Goal: Complete application form

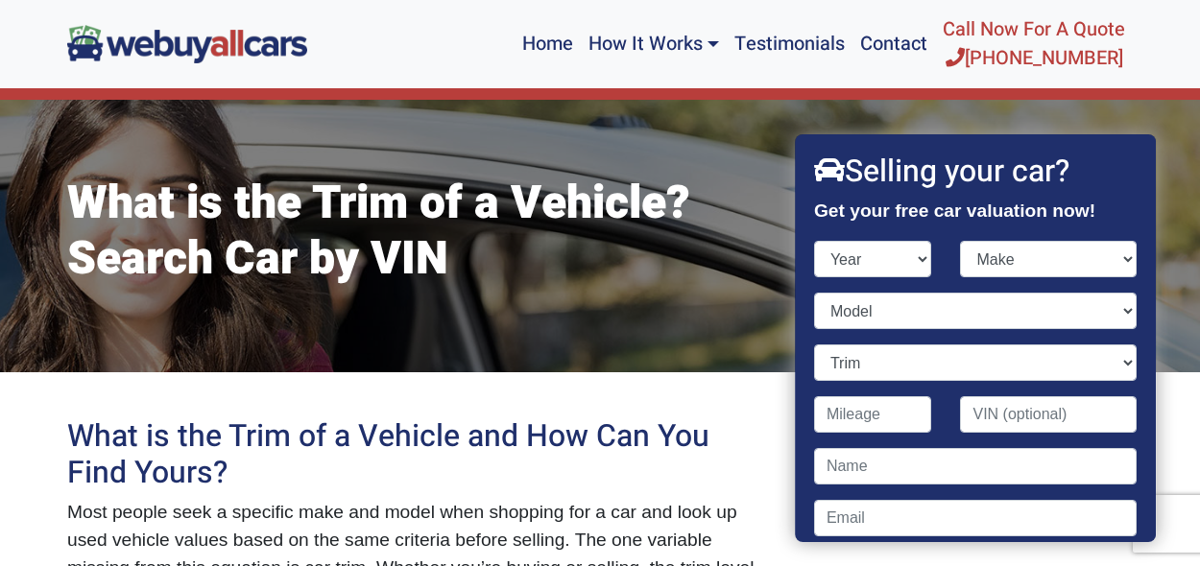
select select "2012"
click at [814, 241] on select "Year [DATE] 2024 2023 2022 2021 2020 2019 2018 2017 2016 2015 2014 2013 2012 20…" at bounding box center [873, 259] width 118 height 36
click at [1048, 265] on select "Make" at bounding box center [1049, 259] width 177 height 36
click at [961, 241] on select "Make Acura Aston [PERSON_NAME] Audi Bentley BMW Buick Cadillac Chevrolet Chrysl…" at bounding box center [1049, 259] width 177 height 36
click at [1020, 258] on select "Make Acura Aston [PERSON_NAME] Audi Bentley BMW Buick Cadillac Chevrolet Chrysl…" at bounding box center [1049, 259] width 177 height 36
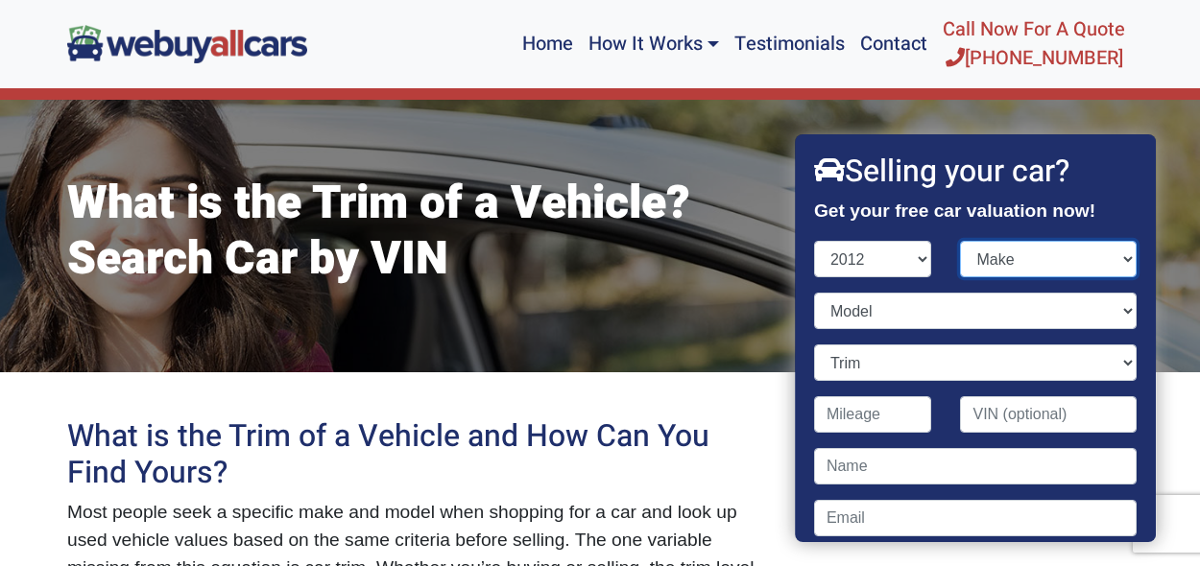
select select "Chevrolet"
click at [961, 241] on select "Make Acura Aston [PERSON_NAME] Audi Bentley BMW Buick Cadillac Chevrolet Chrysl…" at bounding box center [1049, 259] width 177 height 36
click at [922, 320] on select "Model" at bounding box center [975, 311] width 323 height 36
click at [814, 293] on select "Model Avalanche Camaro Captiva Sport [US_STATE] Corvette Cruze Equinox Express …" at bounding box center [975, 311] width 323 height 36
click at [922, 320] on select "Model Avalanche Camaro Captiva Sport [US_STATE] Corvette Cruze Equinox Express …" at bounding box center [975, 311] width 323 height 36
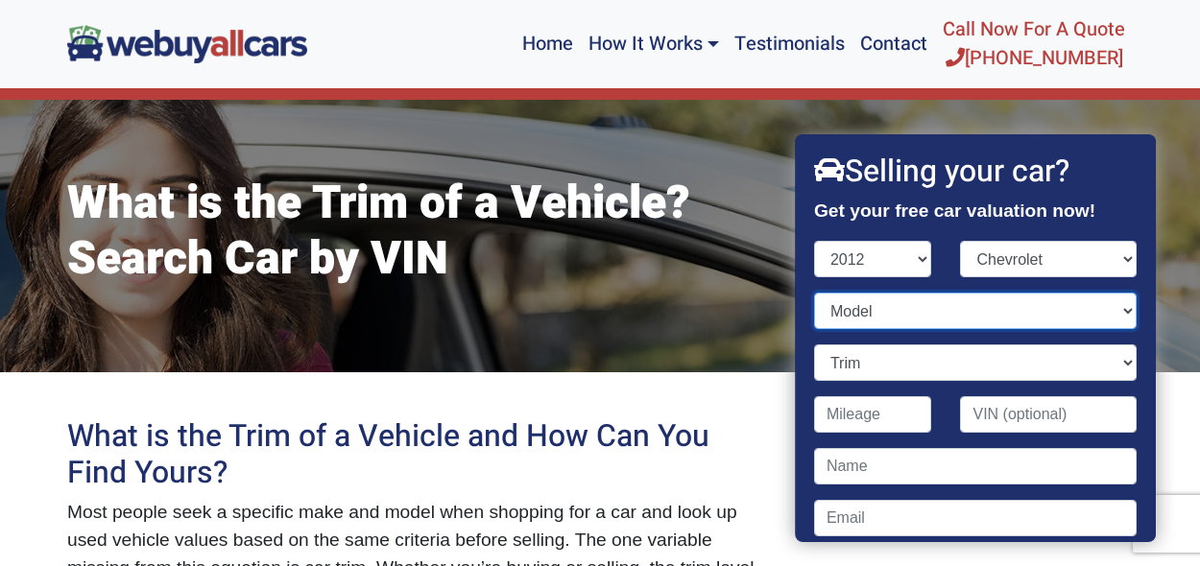
select select "Malibu"
click at [814, 293] on select "Model Avalanche Camaro Captiva Sport [US_STATE] Corvette Cruze Equinox Express …" at bounding box center [975, 311] width 323 height 36
click at [866, 367] on select "Trim" at bounding box center [975, 363] width 323 height 36
click at [814, 345] on select "Trim LS 4dr Sedan (2.4L 4cyl) LS Fleet 4dr Sedan (2.4L 4cyl) LT 4dr Sedan w/1LT…" at bounding box center [975, 363] width 323 height 36
click at [865, 365] on select "Trim LS 4dr Sedan (2.4L 4cyl) LS Fleet 4dr Sedan (2.4L 4cyl) LT 4dr Sedan w/1LT…" at bounding box center [975, 363] width 323 height 36
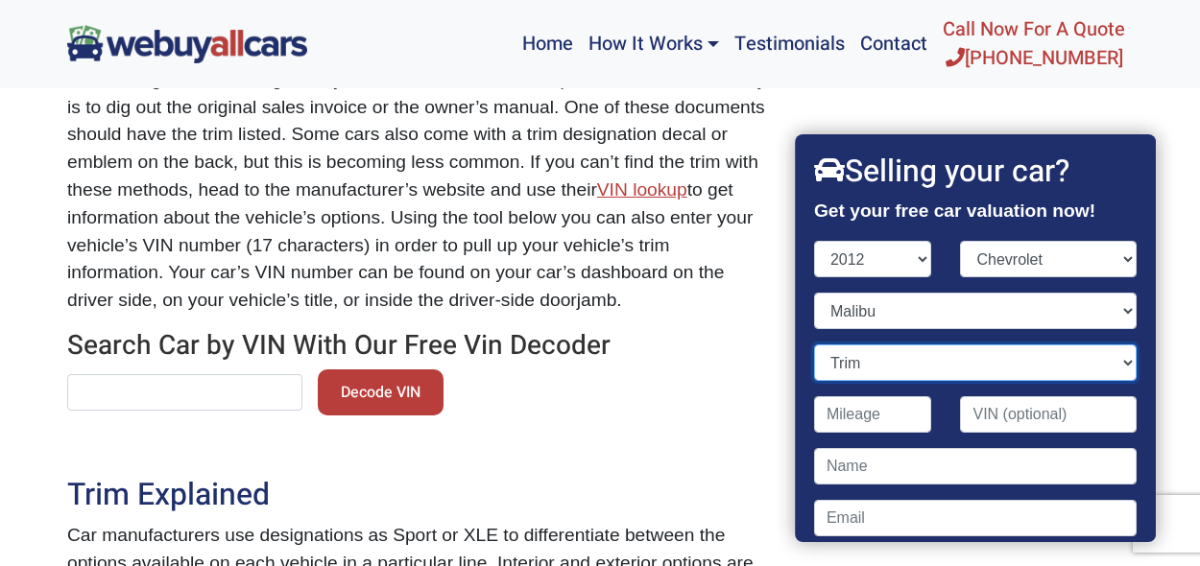
scroll to position [748, 0]
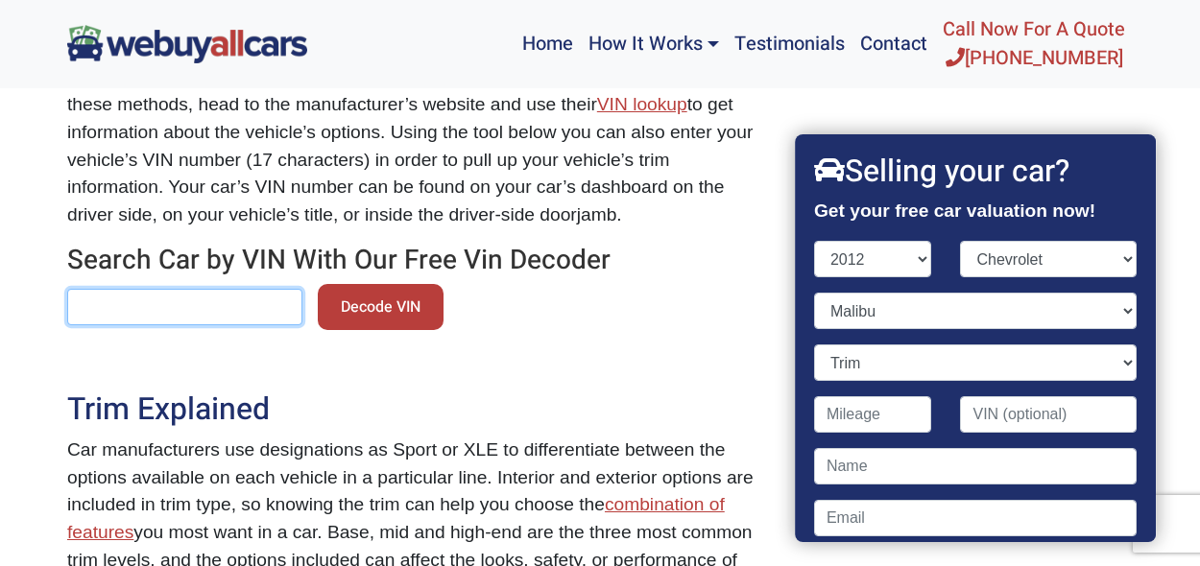
click at [166, 311] on input "text" at bounding box center [184, 307] width 235 height 36
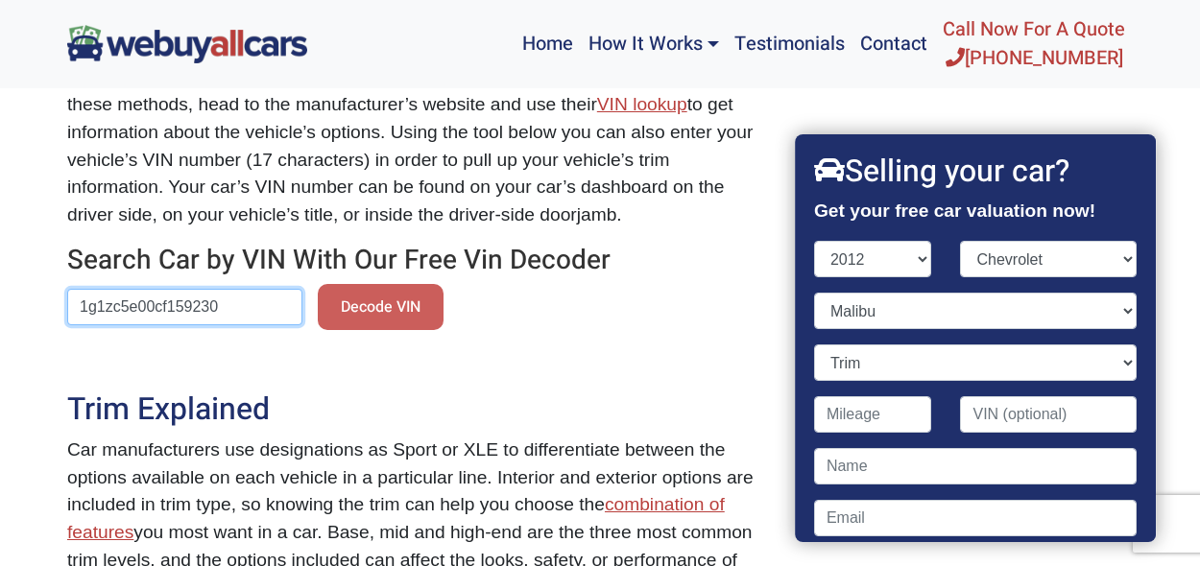
type input "1g1zc5e00cf159230"
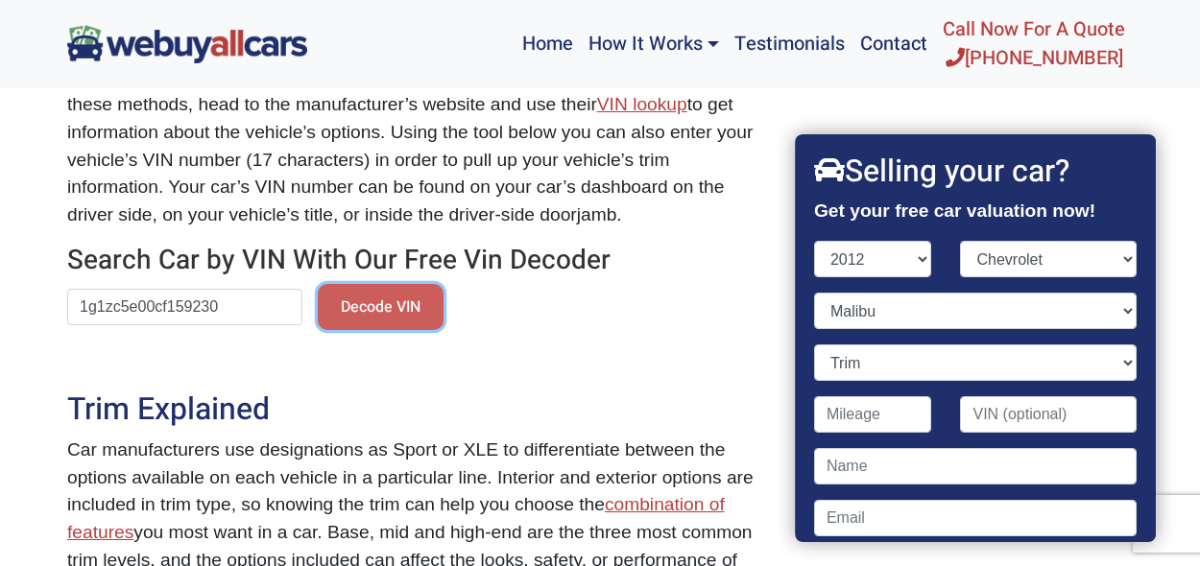
click at [358, 293] on button "Decode VIN" at bounding box center [381, 307] width 126 height 46
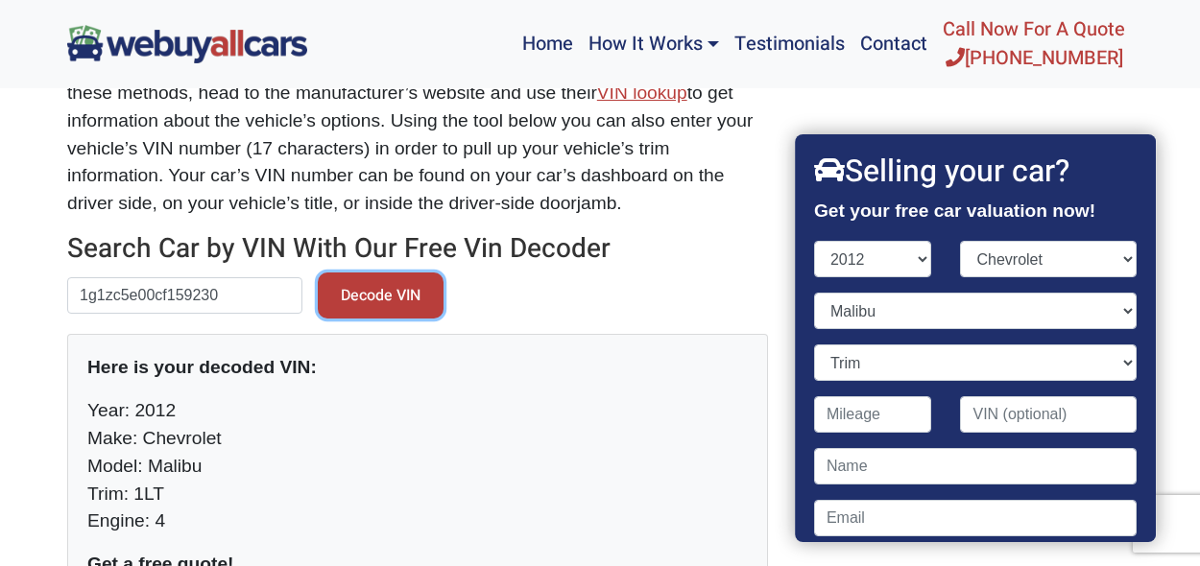
scroll to position [773, 0]
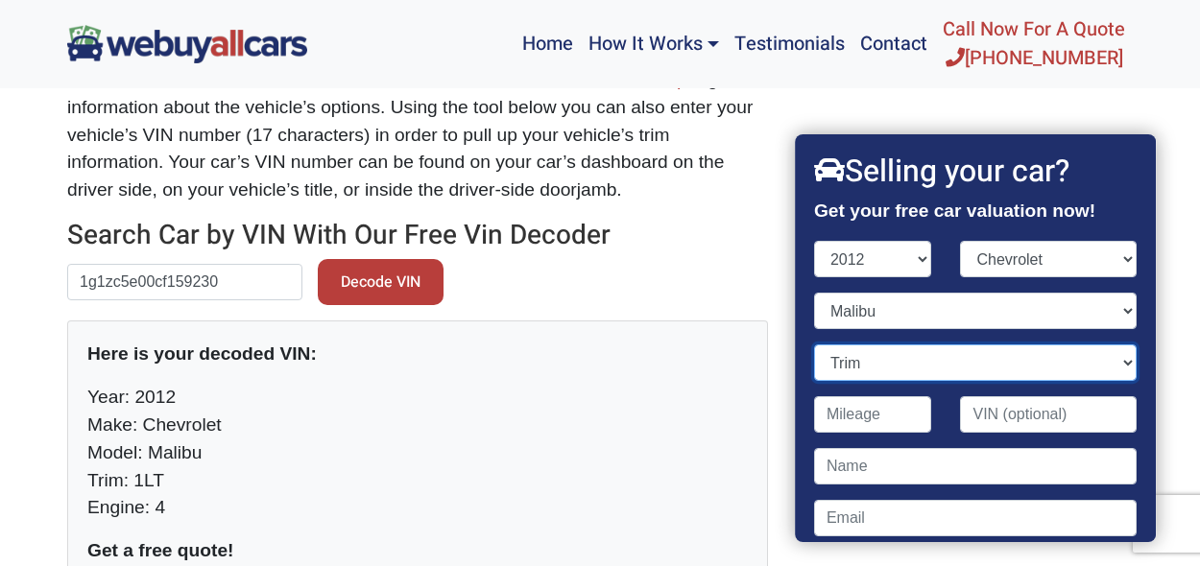
click at [923, 365] on select "Trim LS 4dr Sedan (2.4L 4cyl) LS Fleet 4dr Sedan (2.4L 4cyl) LT 4dr Sedan w/1LT…" at bounding box center [975, 363] width 323 height 36
select select "LT 4dr Sedan w/1LT (2.4L 4cyl)"
click at [814, 345] on select "Trim LS 4dr Sedan (2.4L 4cyl) LS Fleet 4dr Sedan (2.4L 4cyl) LT 4dr Sedan w/1LT…" at bounding box center [975, 363] width 323 height 36
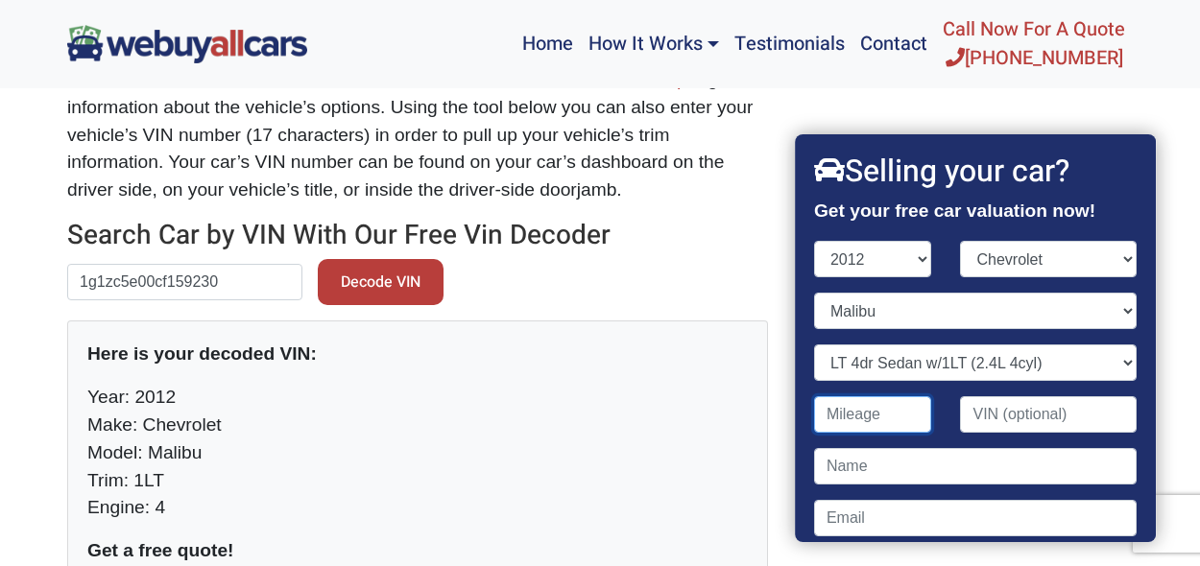
click at [855, 420] on input "Contact form" at bounding box center [873, 414] width 118 height 36
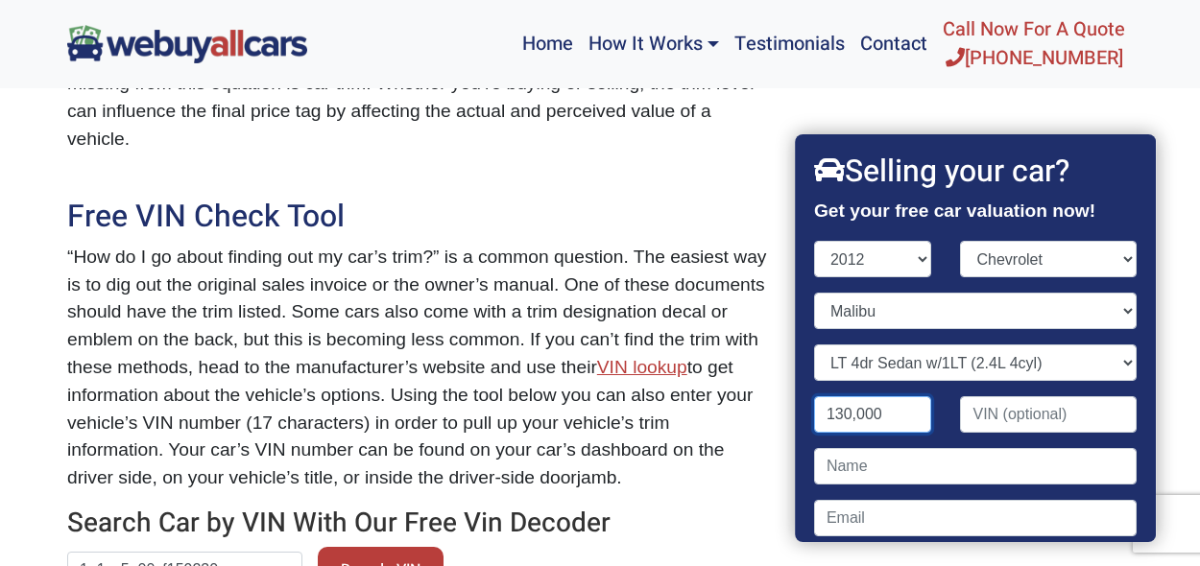
scroll to position [766, 0]
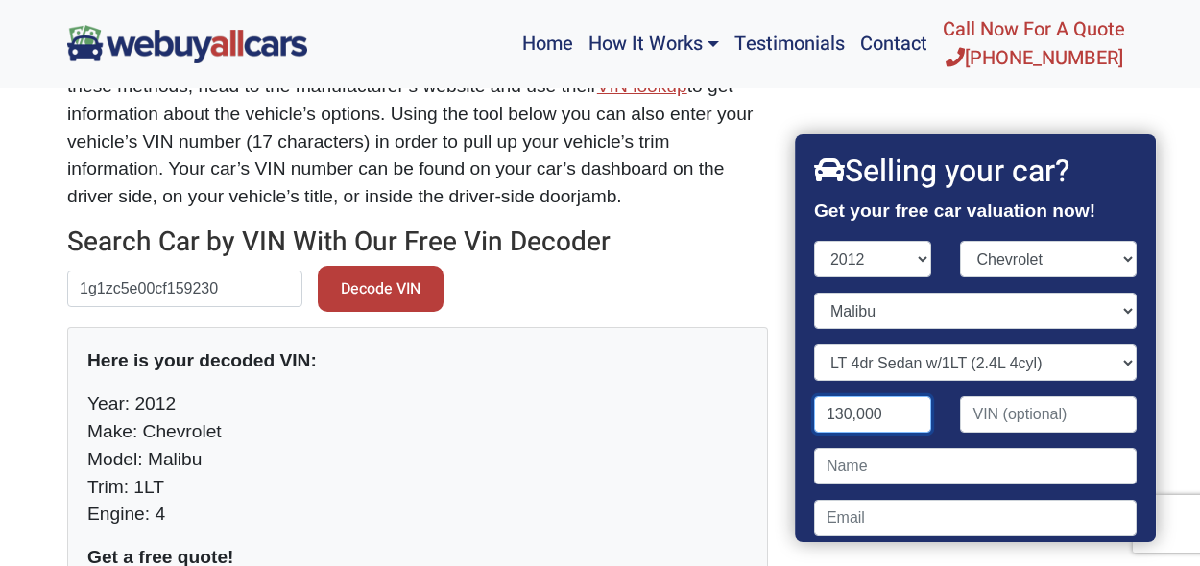
type input "130,000"
click at [1024, 422] on input "Contact form" at bounding box center [1049, 414] width 177 height 36
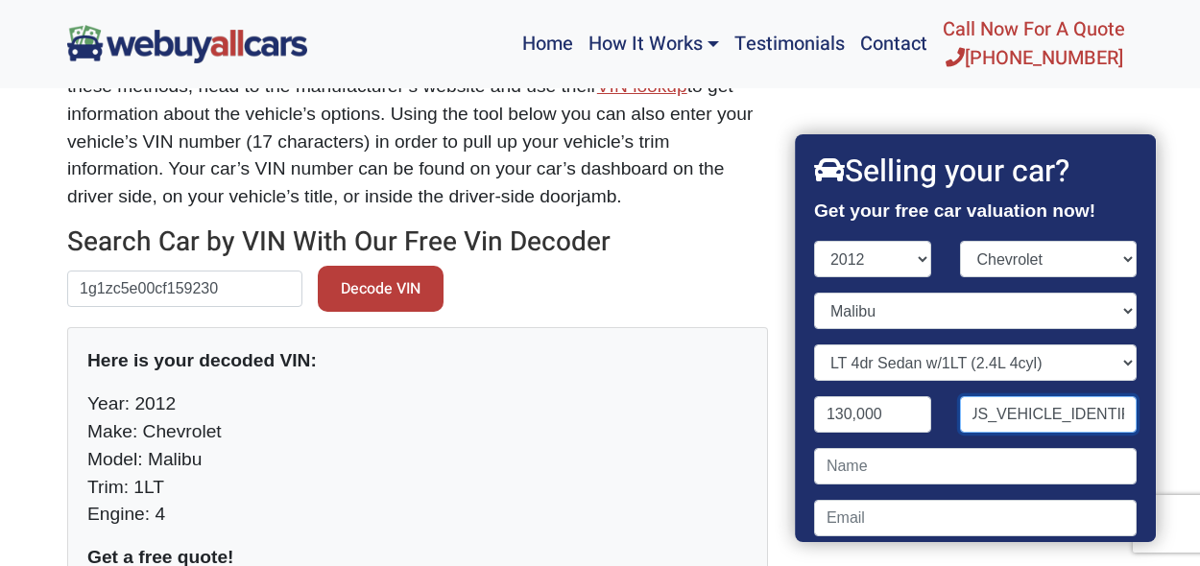
type input "[US_VEHICLE_IDENTIFICATION_NUMBER]"
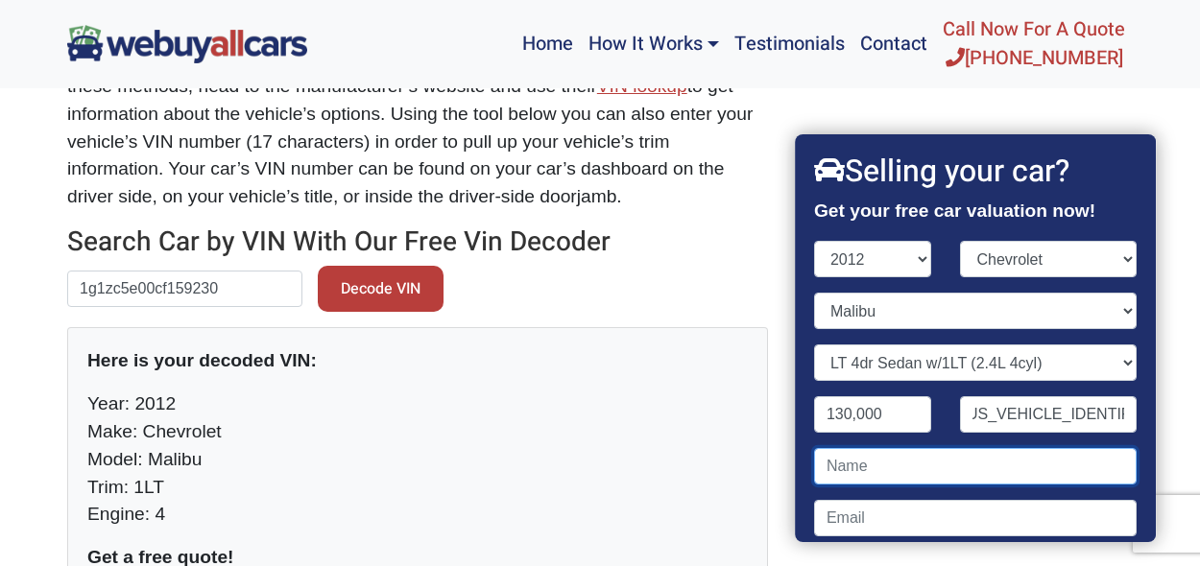
click at [985, 464] on input "Contact form" at bounding box center [975, 466] width 323 height 36
type input "[PERSON_NAME]"
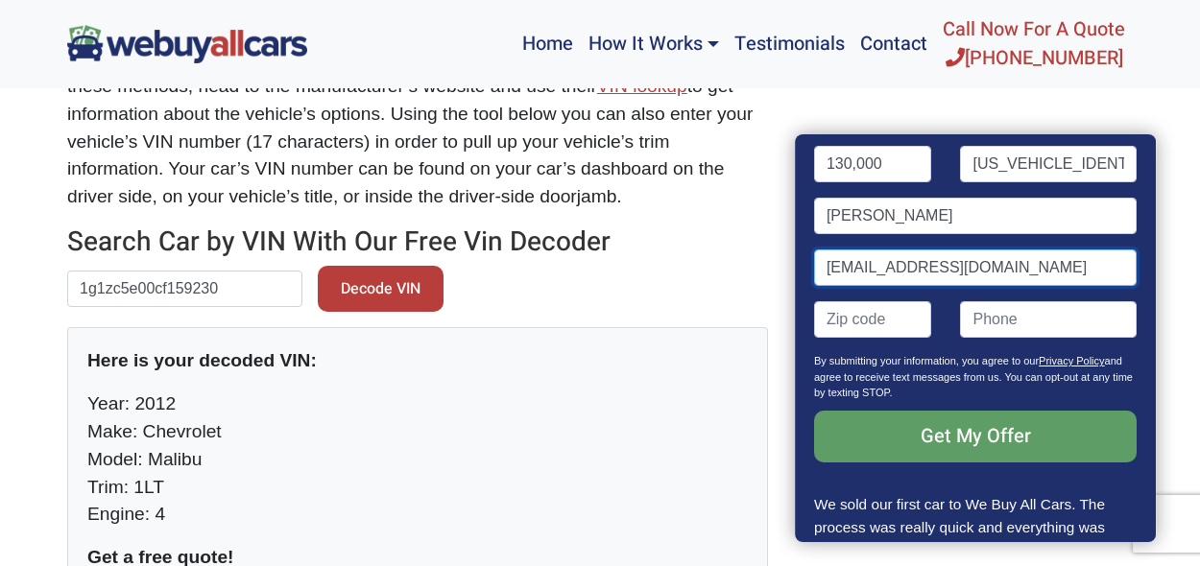
scroll to position [277, 0]
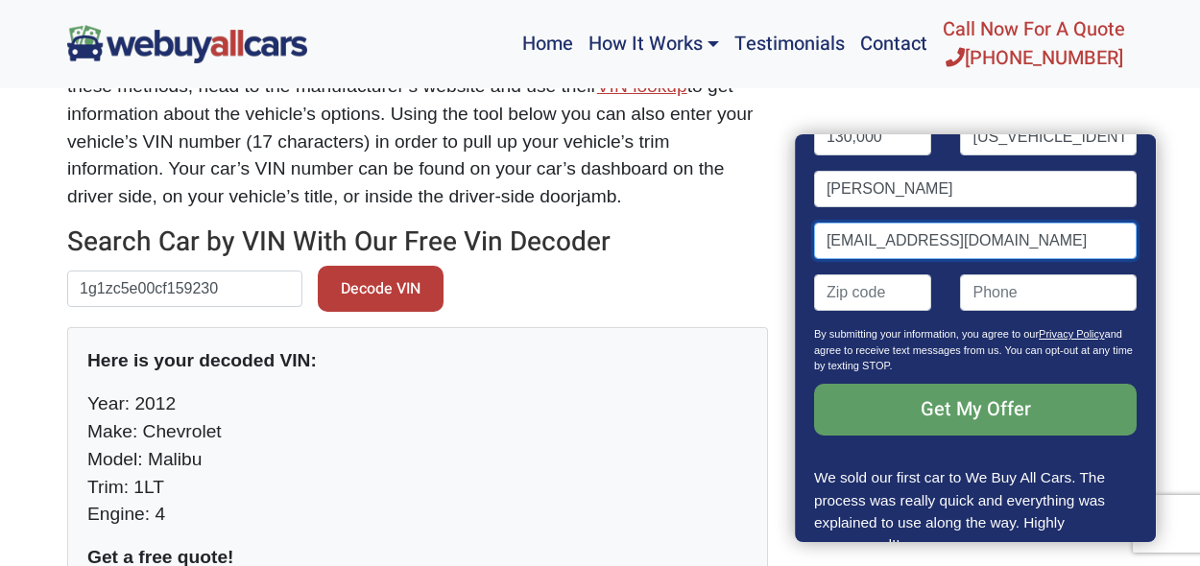
type input "[EMAIL_ADDRESS][DOMAIN_NAME]"
click at [858, 290] on input "Contact form" at bounding box center [873, 293] width 118 height 36
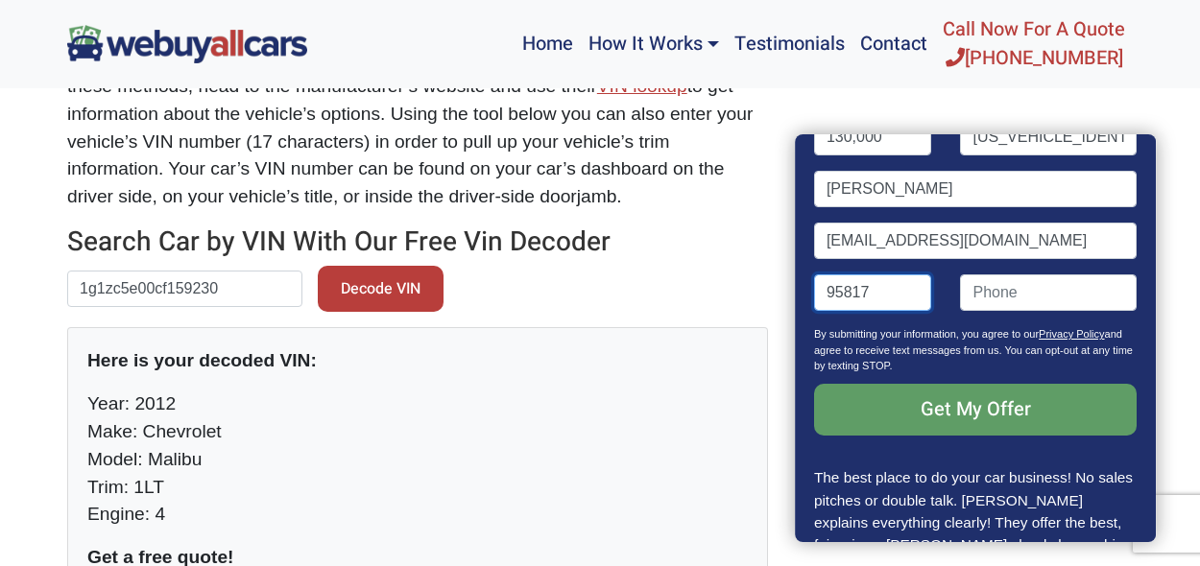
type input "95817"
click at [1002, 299] on input "(" at bounding box center [1049, 293] width 177 height 36
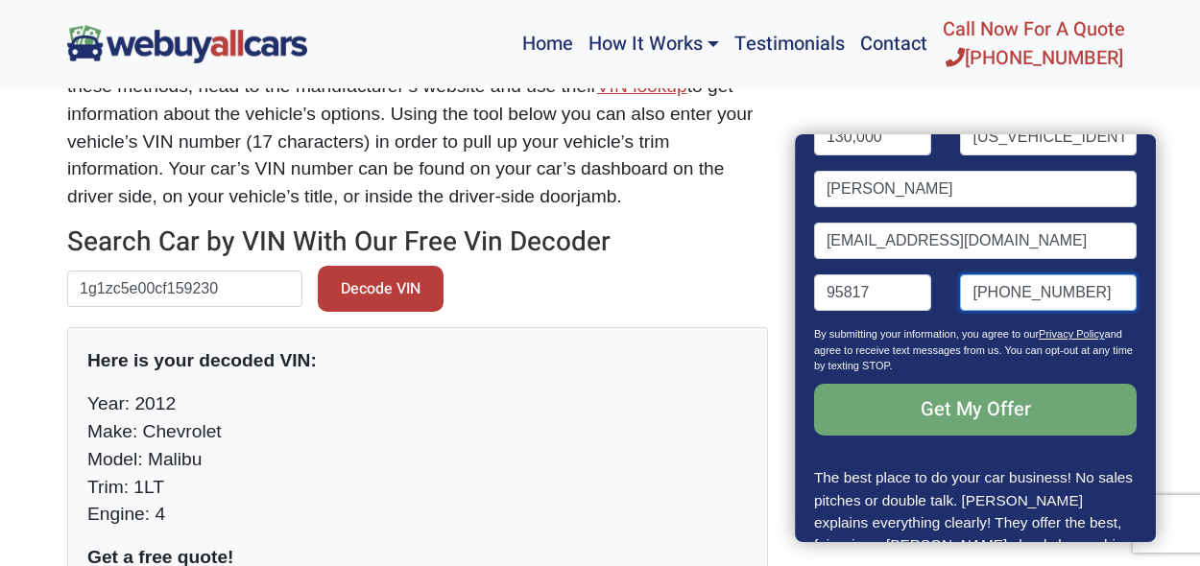
type input "[PHONE_NUMBER]"
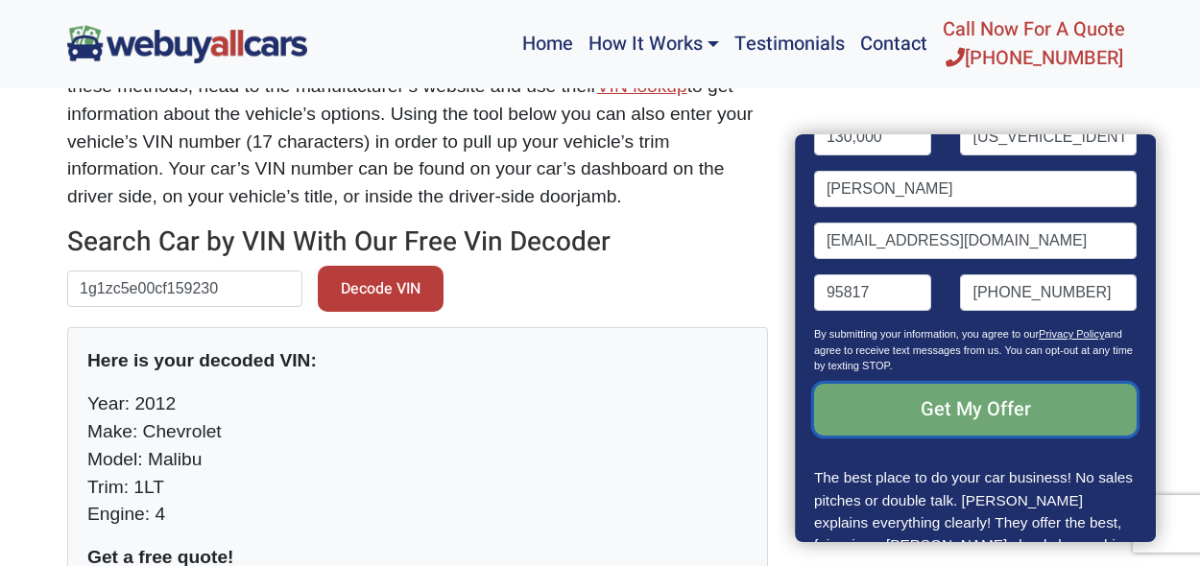
click at [1015, 415] on input "Get My Offer" at bounding box center [975, 410] width 323 height 52
